Goal: Navigation & Orientation: Find specific page/section

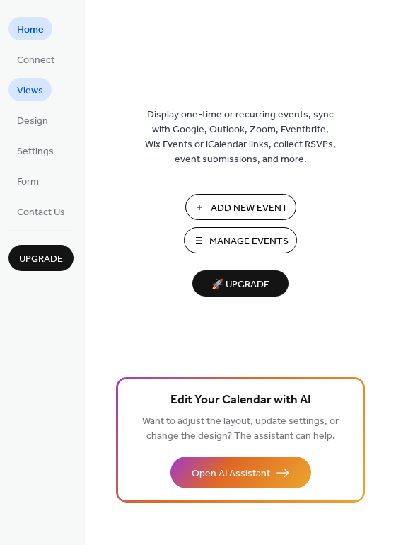
click at [29, 91] on span "Views" at bounding box center [30, 91] width 26 height 15
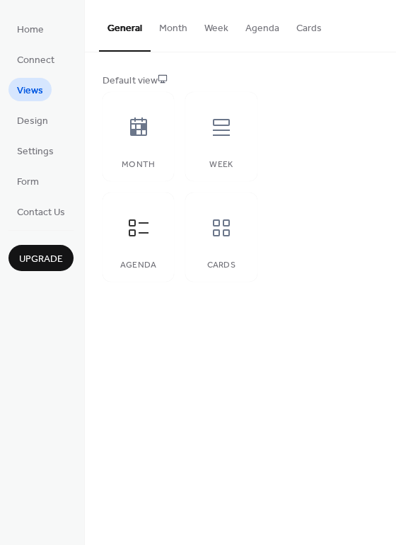
click at [253, 32] on button "Agenda" at bounding box center [262, 25] width 51 height 50
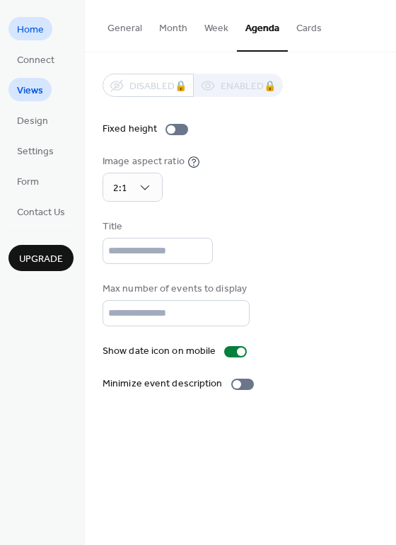
click at [25, 32] on span "Home" at bounding box center [30, 30] width 27 height 15
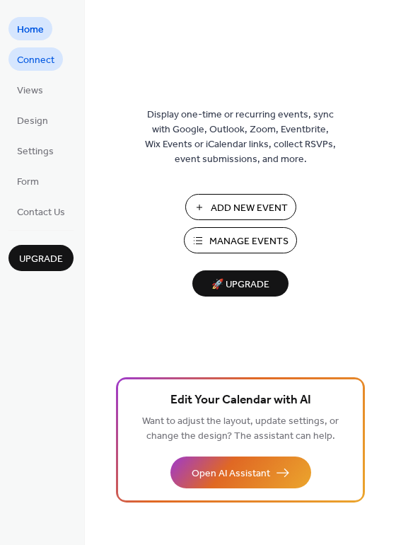
click at [29, 60] on span "Connect" at bounding box center [36, 60] width 38 height 15
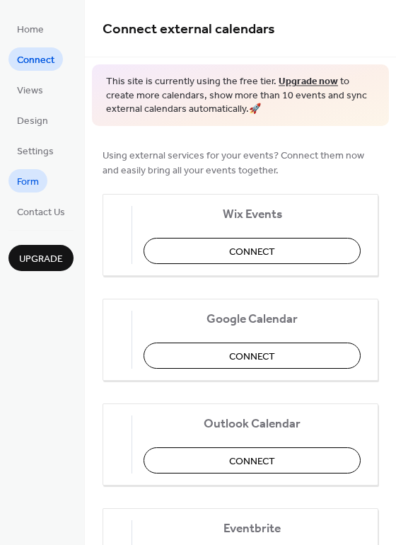
click at [27, 181] on span "Form" at bounding box center [28, 182] width 22 height 15
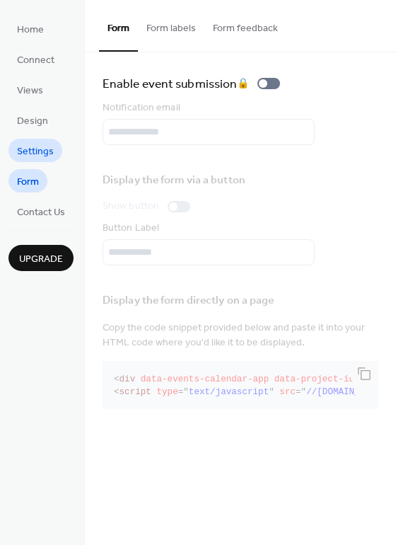
click at [30, 152] on span "Settings" at bounding box center [35, 151] width 37 height 15
